Goal: Answer question/provide support

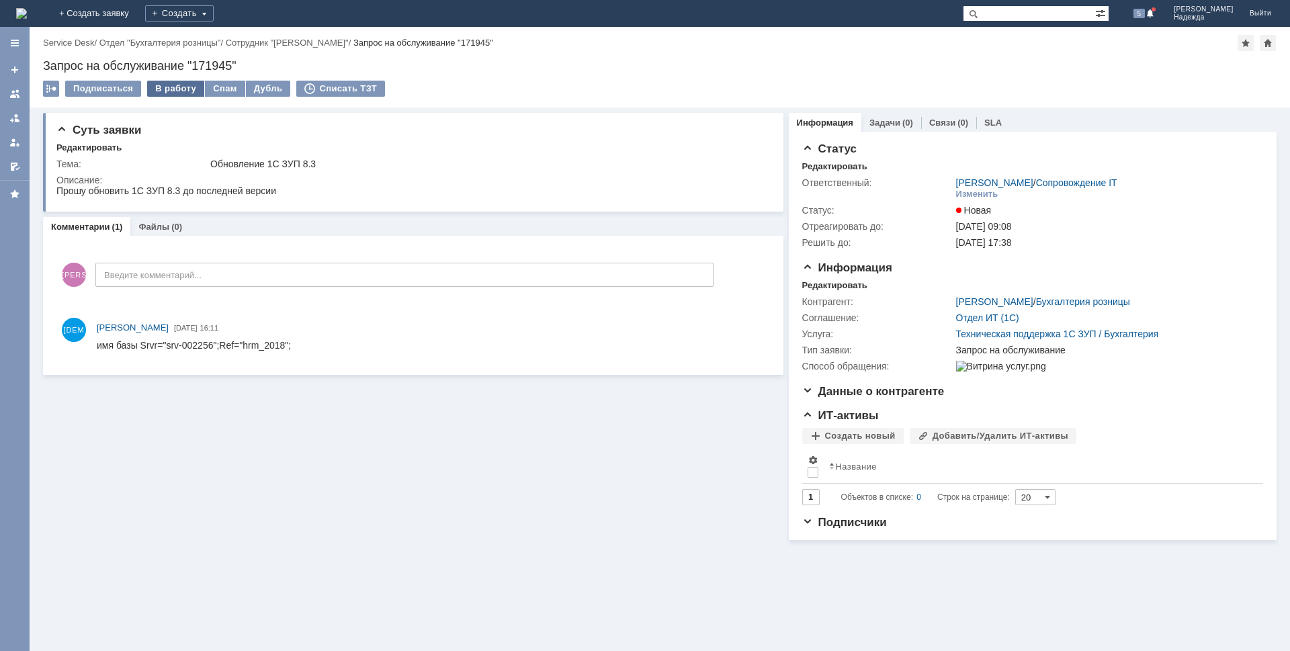
click at [165, 87] on div "В работу" at bounding box center [175, 89] width 57 height 16
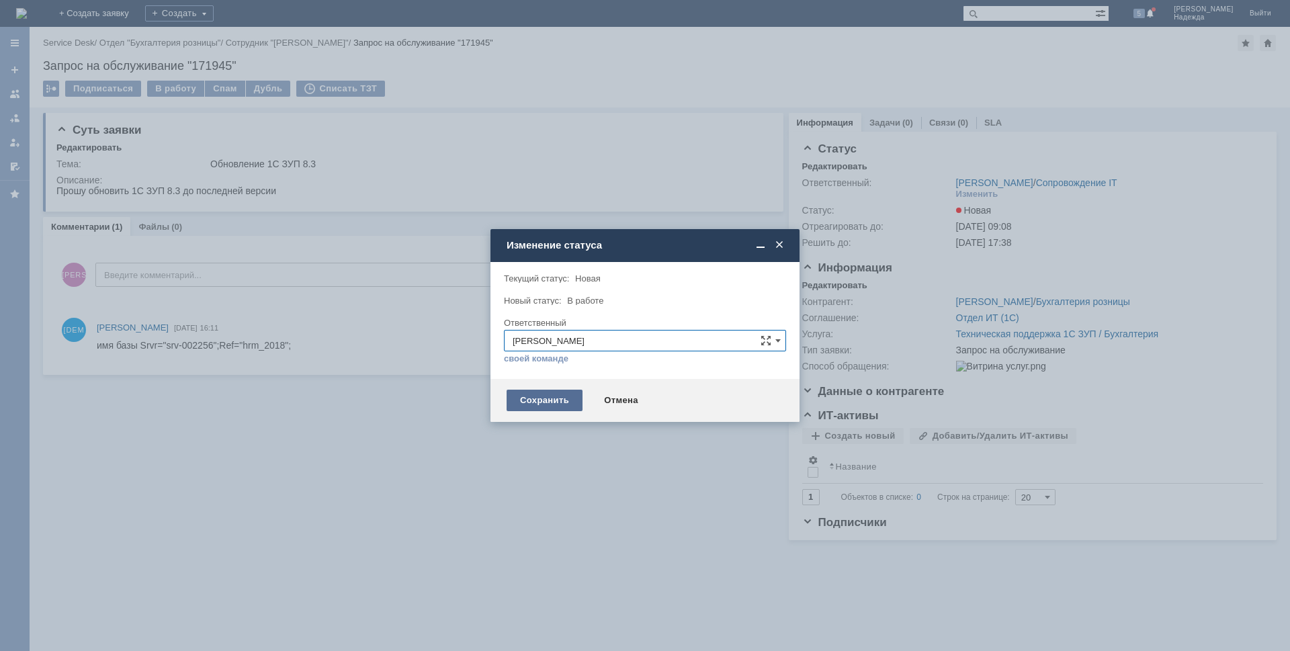
click at [554, 400] on div "Сохранить" at bounding box center [545, 400] width 76 height 21
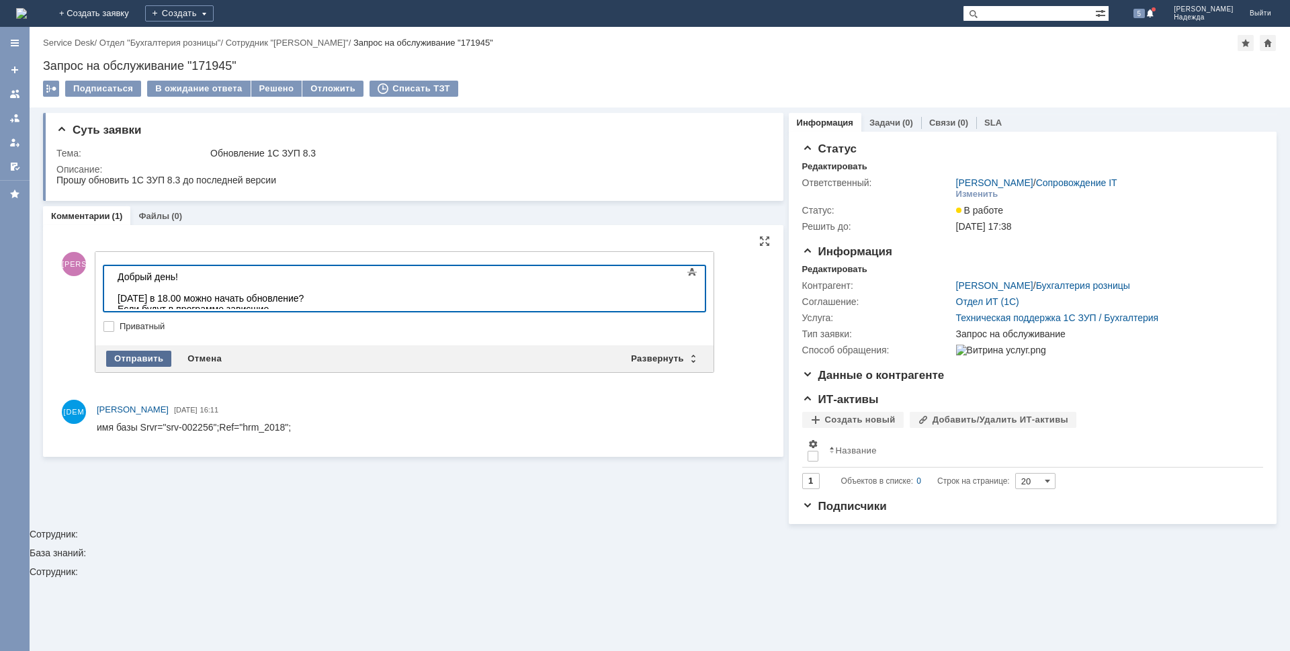
click at [126, 355] on div "Отправить" at bounding box center [138, 359] width 65 height 16
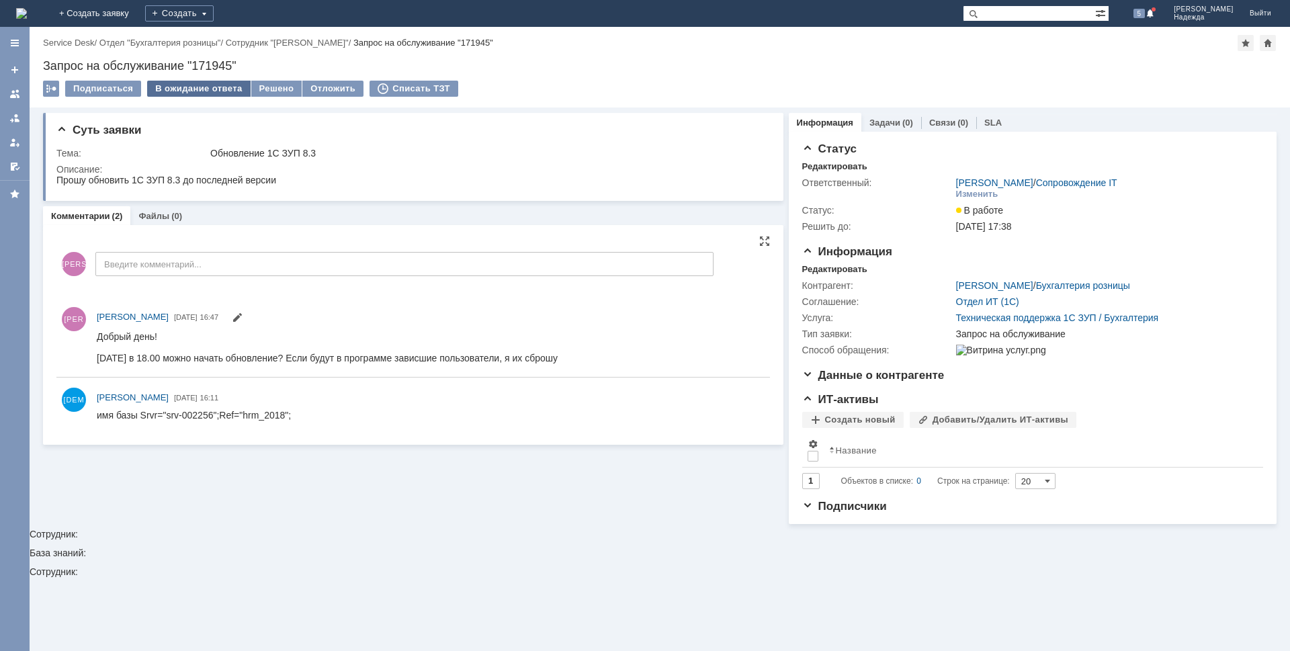
click at [215, 86] on div "В ожидание ответа" at bounding box center [198, 89] width 103 height 16
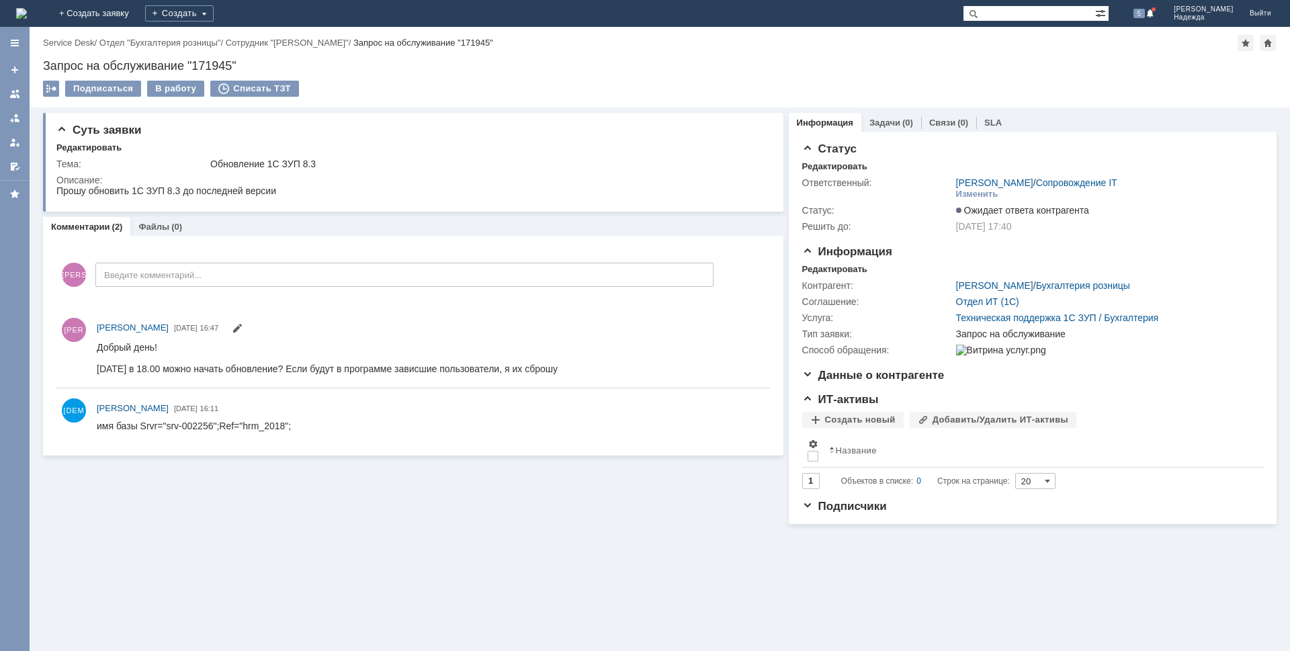
click at [245, 60] on div "Запрос на обслуживание "171945"" at bounding box center [659, 65] width 1233 height 13
drag, startPoint x: 238, startPoint y: 60, endPoint x: 41, endPoint y: 59, distance: 197.5
click at [41, 59] on div "Назад | Service Desk / Отдел "Бухгалтерия розницы" / Сотрудник "Гудкова Ольга" …" at bounding box center [660, 67] width 1260 height 81
copy div "Запрос на обслуживание "171945""
click at [284, 189] on html "Прошу обновить 1С ЗУП 8.3 до последней версии" at bounding box center [410, 191] width 708 height 12
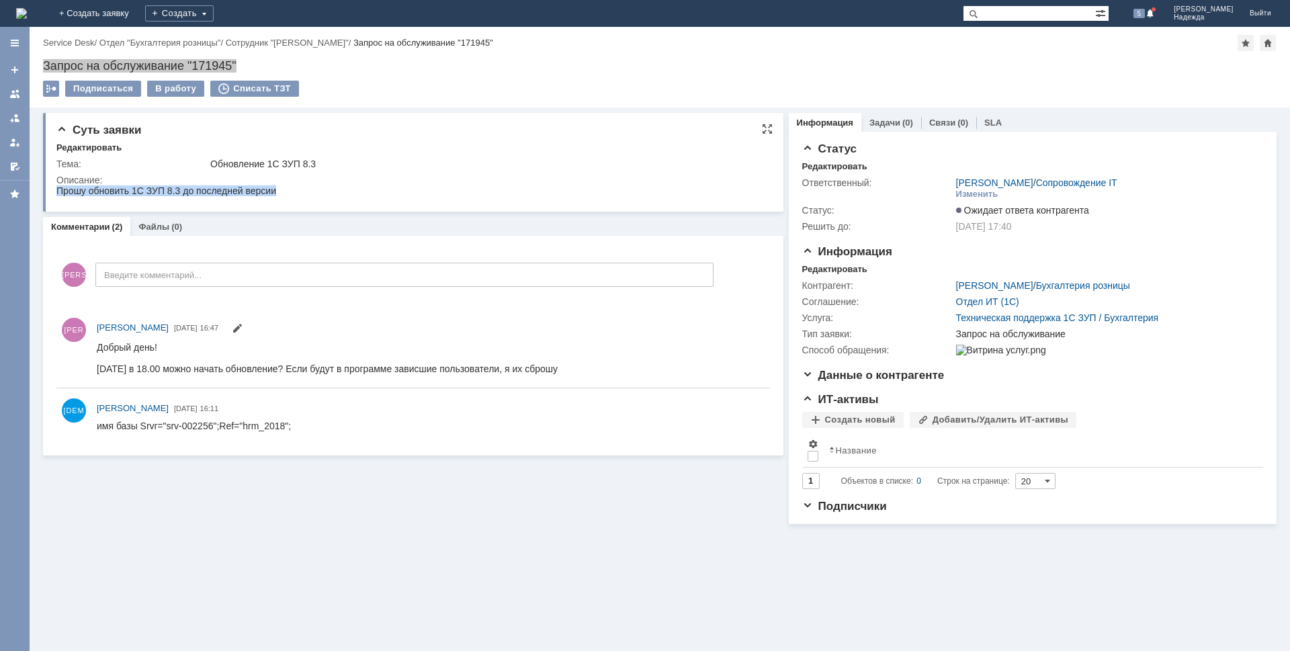
drag, startPoint x: 276, startPoint y: 187, endPoint x: 25, endPoint y: 193, distance: 251.3
click at [56, 193] on html "Прошу обновить 1С ЗУП 8.3 до последней версии" at bounding box center [410, 191] width 708 height 12
copy div "Прошу обновить 1С ЗУП 8.3 до последней версии"
